Goal: Register for event/course

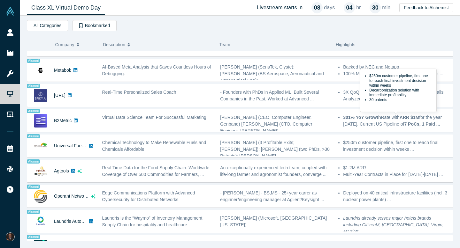
scroll to position [491, 0]
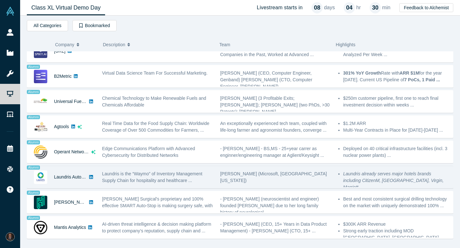
click at [258, 180] on div "[PERSON_NAME] (Microsoft, [GEOGRAPHIC_DATA][US_STATE])" at bounding box center [276, 177] width 118 height 20
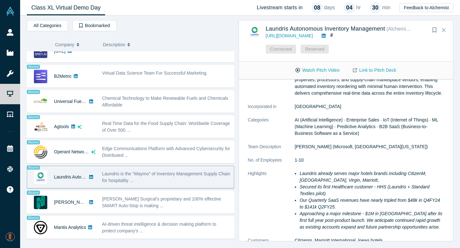
scroll to position [49, 0]
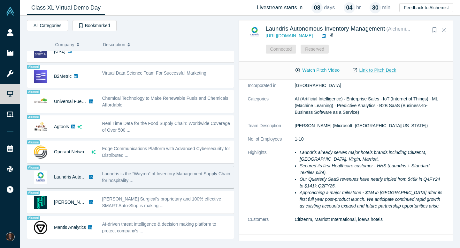
click at [367, 73] on link "Link to Pitch Deck" at bounding box center [374, 70] width 57 height 11
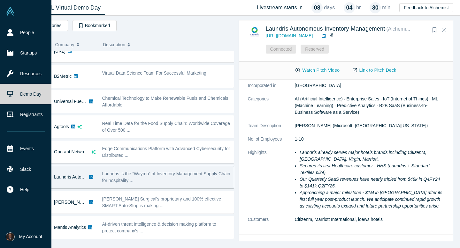
click at [12, 13] on img at bounding box center [10, 11] width 9 height 9
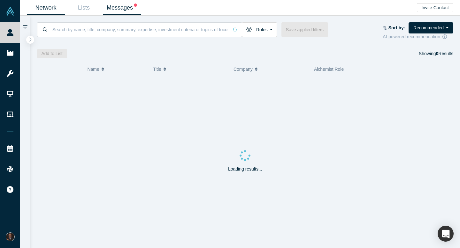
click at [119, 8] on link "Messages" at bounding box center [122, 7] width 38 height 15
